Goal: Information Seeking & Learning: Understand process/instructions

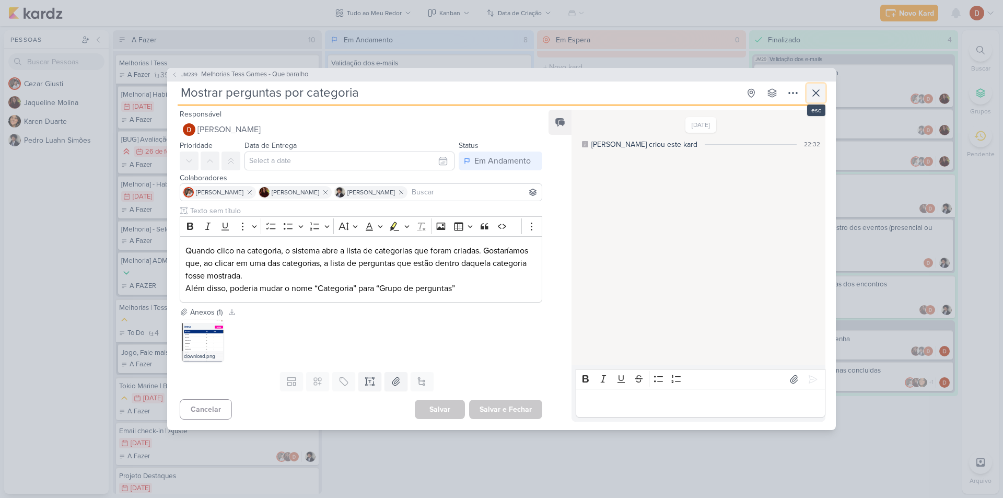
click at [819, 94] on icon at bounding box center [816, 93] width 13 height 13
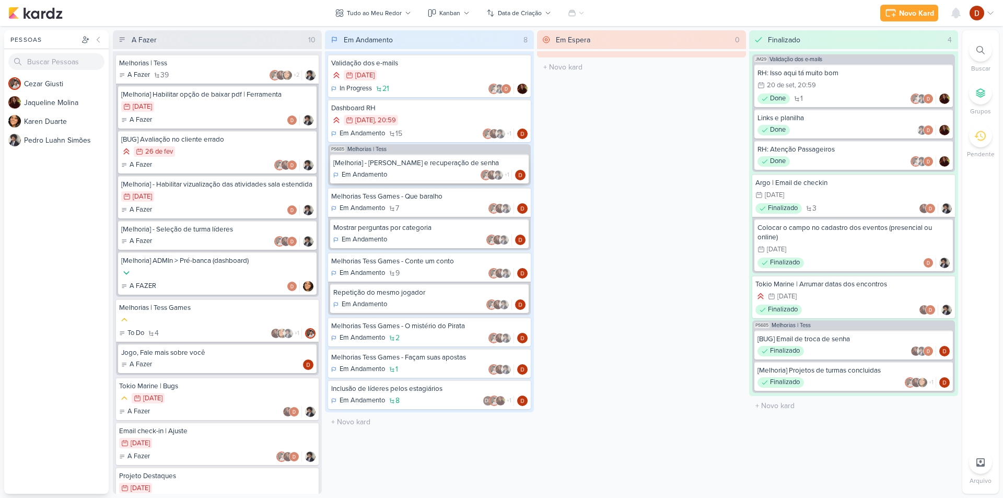
click at [413, 168] on div "[Melhoria] - [PERSON_NAME] e recuperação de senha Em Andamento +1" at bounding box center [429, 168] width 199 height 29
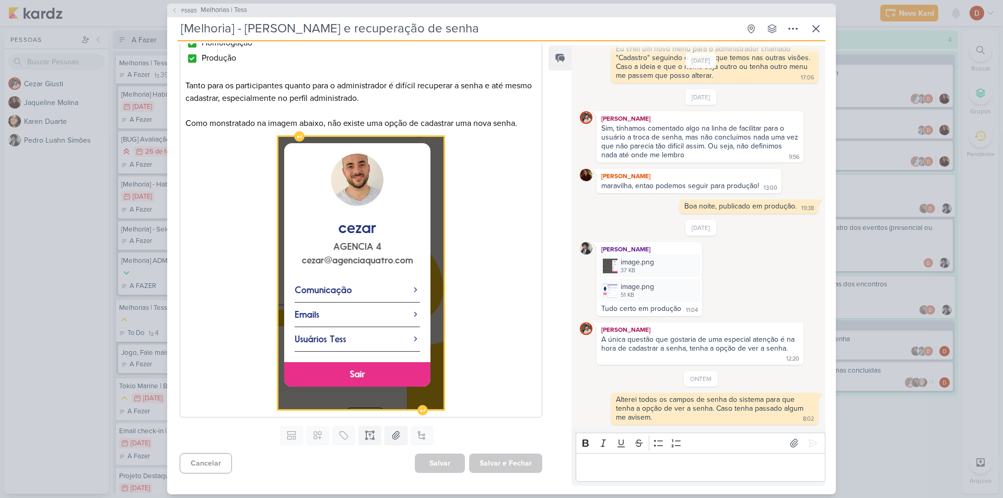
scroll to position [145, 0]
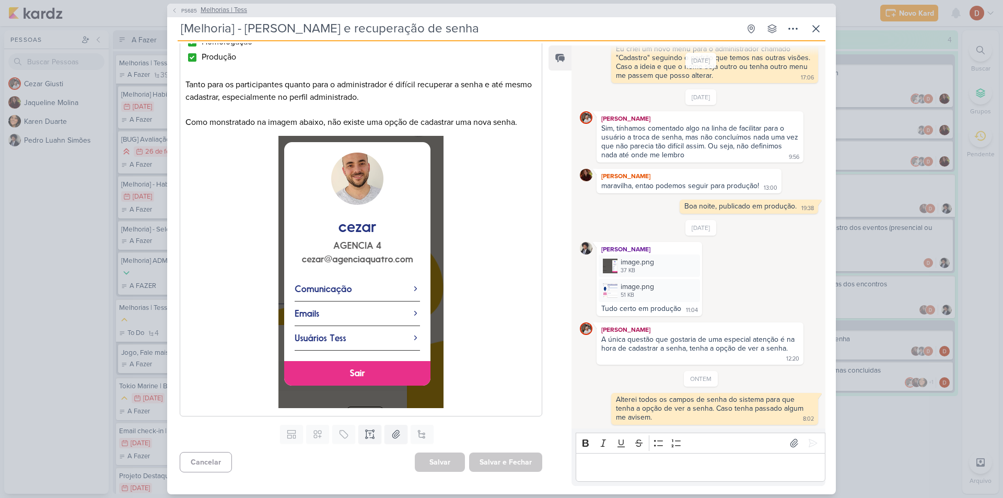
click at [182, 11] on span "PS685" at bounding box center [189, 11] width 19 height 8
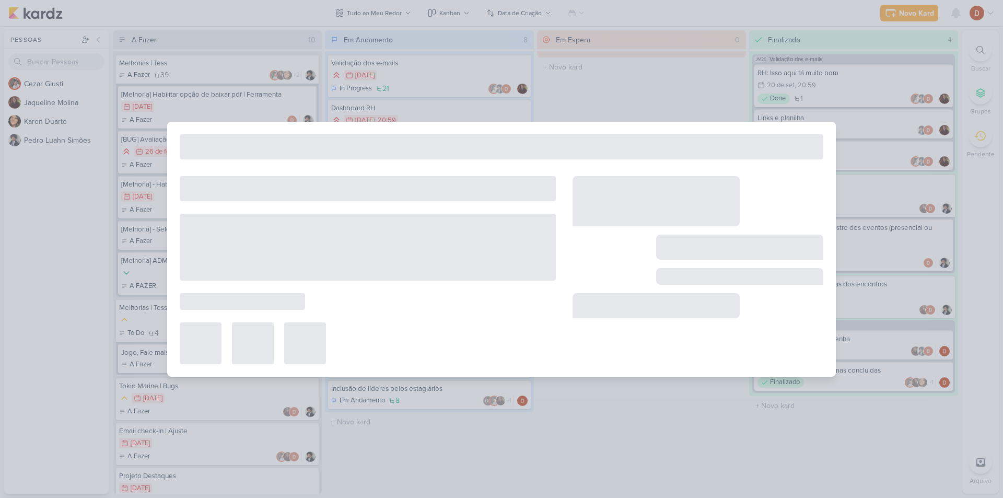
type input "Melhorias | Tess"
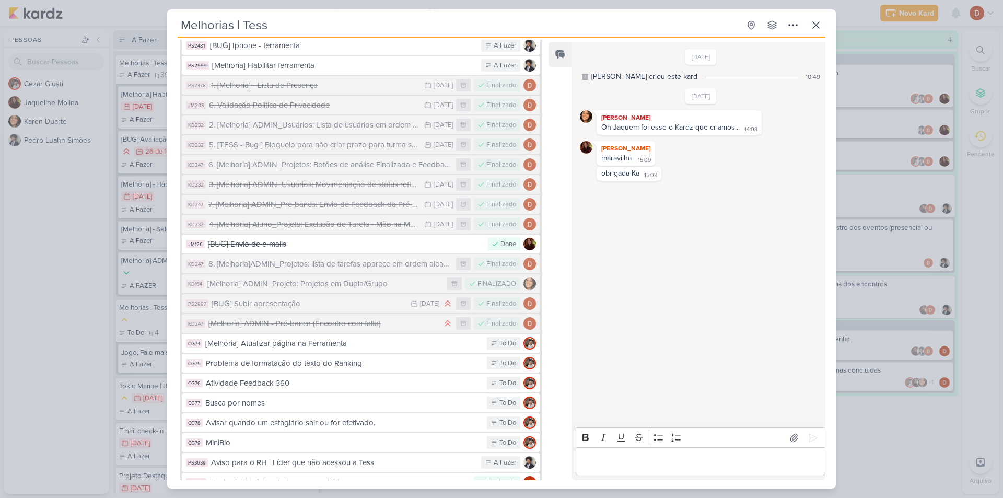
scroll to position [596, 0]
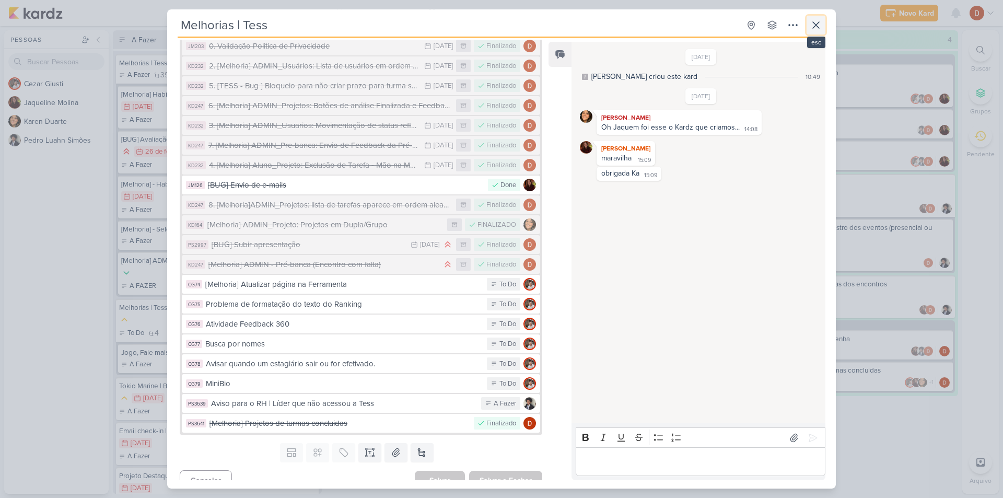
click at [814, 20] on icon at bounding box center [816, 25] width 13 height 13
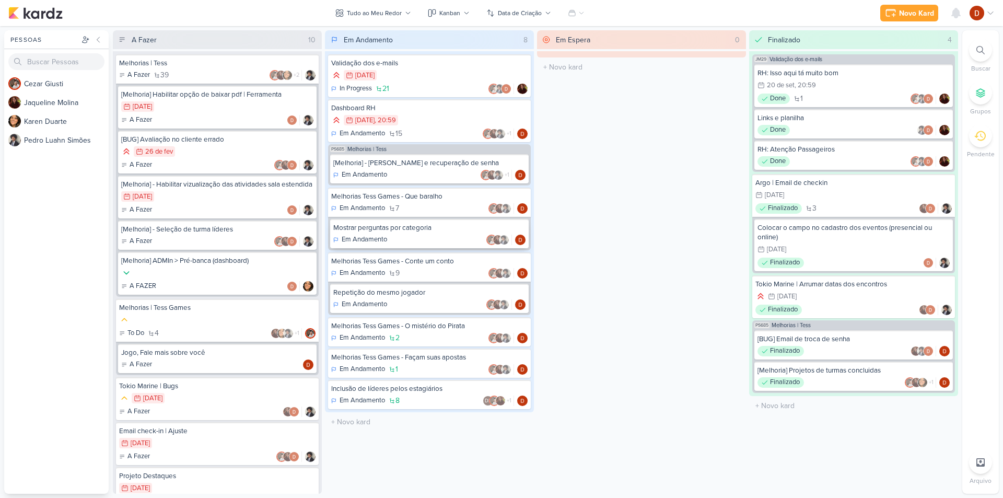
click at [436, 230] on div "Mostrar perguntas por categoria" at bounding box center [429, 227] width 192 height 9
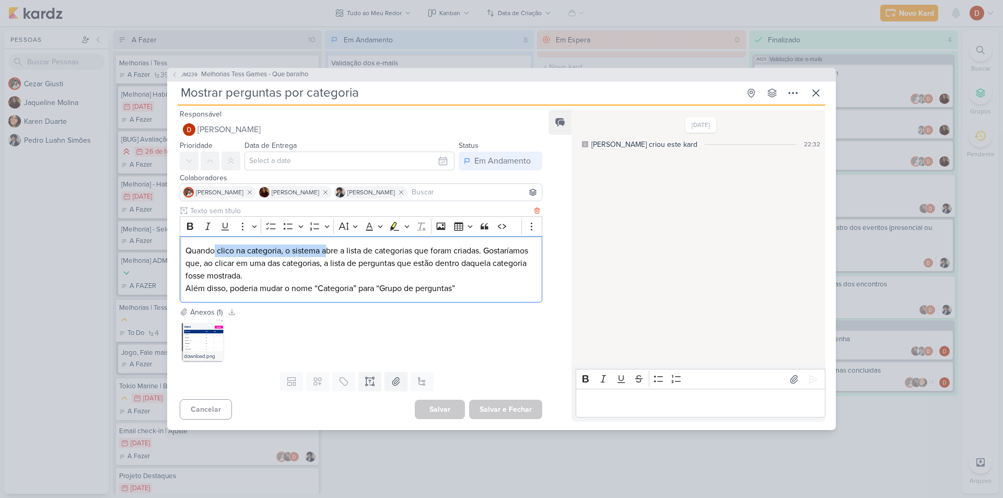
drag, startPoint x: 213, startPoint y: 245, endPoint x: 326, endPoint y: 254, distance: 112.7
click at [326, 254] on p "Quando clico na categoria, o sistema abre a lista de categorias que foram criad…" at bounding box center [361, 264] width 351 height 38
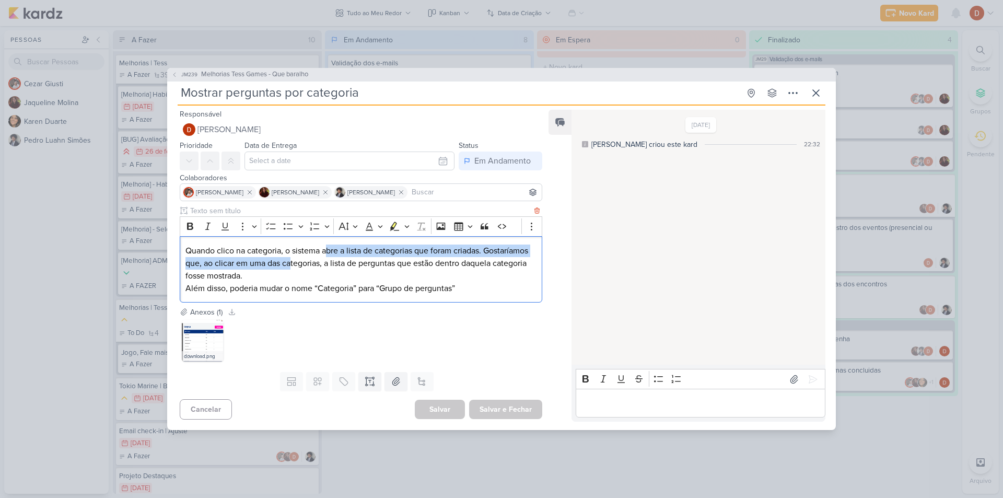
drag, startPoint x: 339, startPoint y: 266, endPoint x: 325, endPoint y: 252, distance: 19.6
click at [325, 252] on p "Quando clico na categoria, o sistema abre a lista de categorias que foram criad…" at bounding box center [361, 264] width 351 height 38
click at [330, 269] on p "Quando clico na categoria, o sistema abre a lista de categorias que foram criad…" at bounding box center [361, 264] width 351 height 38
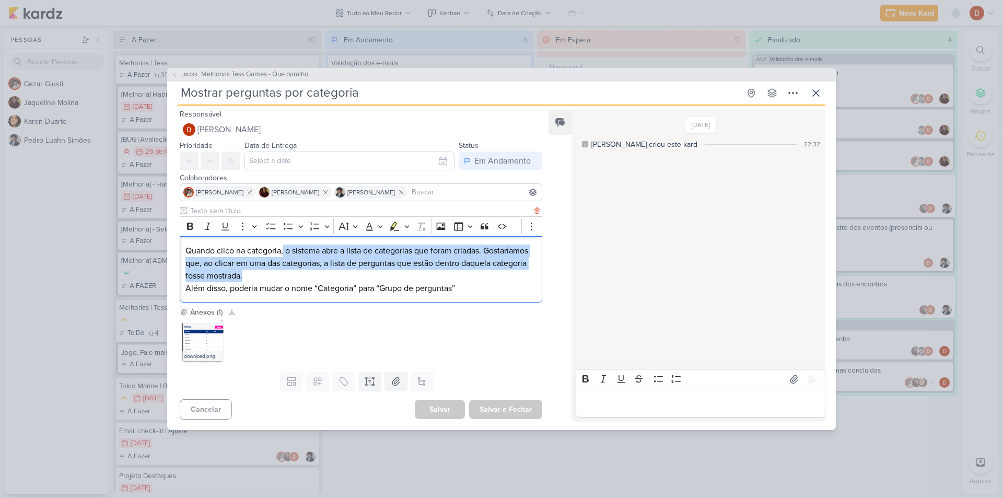
drag, startPoint x: 325, startPoint y: 274, endPoint x: 283, endPoint y: 253, distance: 46.3
click at [283, 253] on p "Quando clico na categoria, o sistema abre a lista de categorias que foram criad…" at bounding box center [361, 264] width 351 height 38
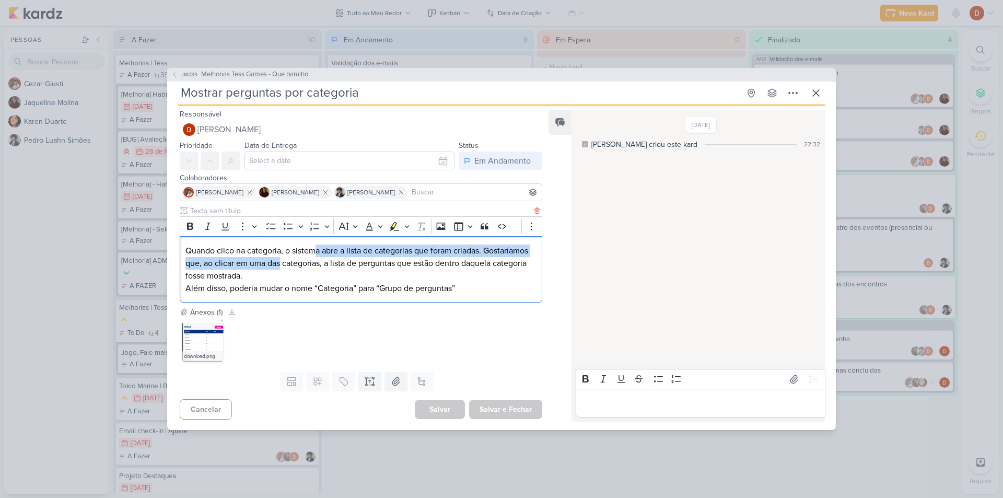
drag, startPoint x: 329, startPoint y: 269, endPoint x: 314, endPoint y: 256, distance: 20.1
click at [314, 256] on p "Quando clico na categoria, o sistema abre a lista de categorias que foram criad…" at bounding box center [361, 264] width 351 height 38
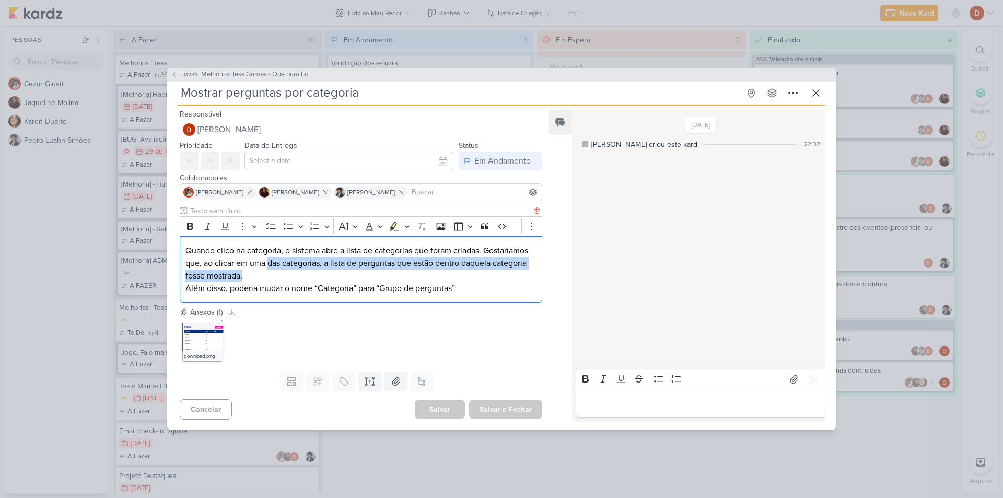
drag, startPoint x: 326, startPoint y: 274, endPoint x: 315, endPoint y: 259, distance: 18.0
click at [315, 259] on p "Quando clico na categoria, o sistema abre a lista de categorias que foram criad…" at bounding box center [361, 264] width 351 height 38
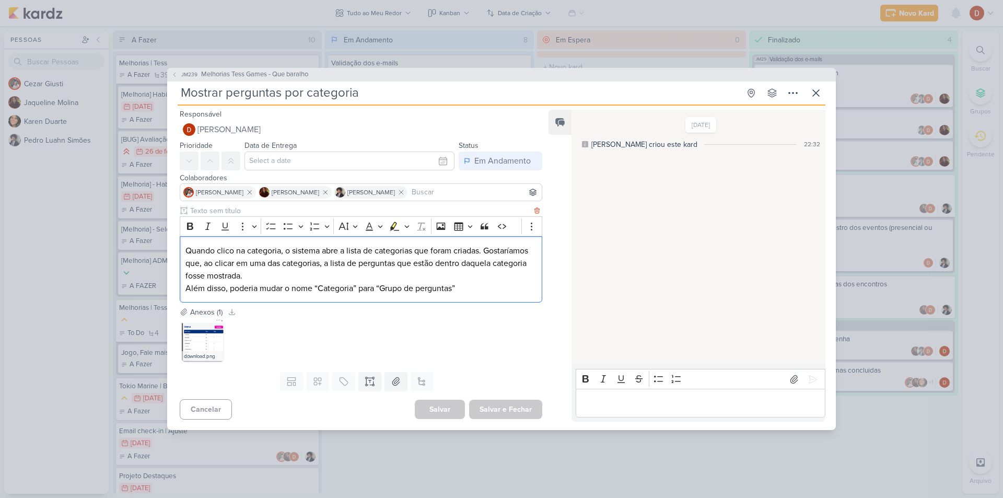
click at [318, 287] on p "Além disso, poderia mudar o nome “Categoria” para “Grupo de perguntas”" at bounding box center [361, 288] width 351 height 13
click at [196, 344] on img at bounding box center [203, 341] width 42 height 42
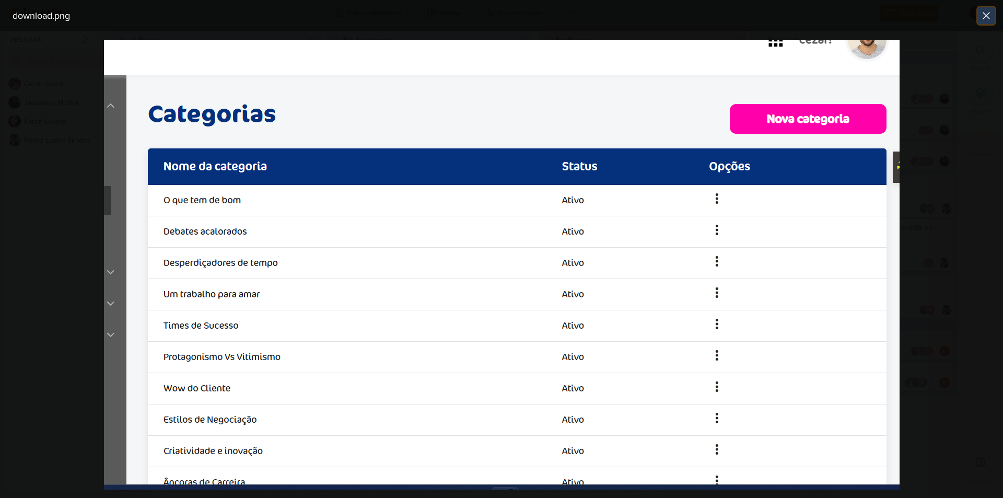
click at [990, 16] on icon at bounding box center [986, 15] width 13 height 13
